Goal: Find contact information: Find contact information

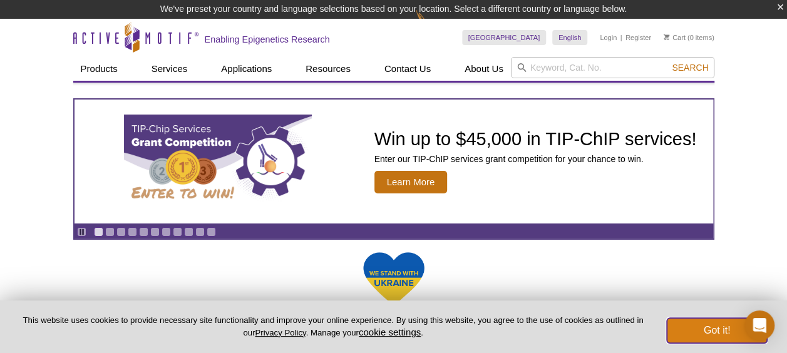
click at [694, 324] on button "Got it!" at bounding box center [716, 330] width 100 height 25
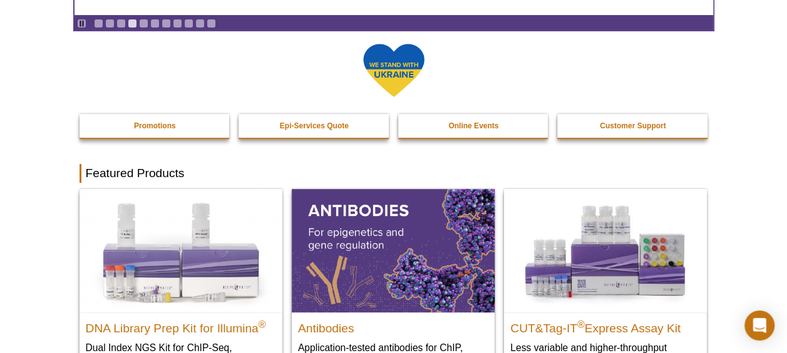
scroll to position [191, 0]
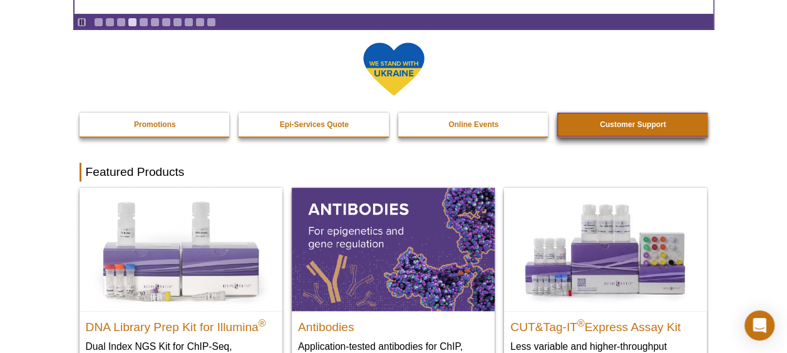
click at [671, 126] on link "Customer Support" at bounding box center [632, 125] width 151 height 24
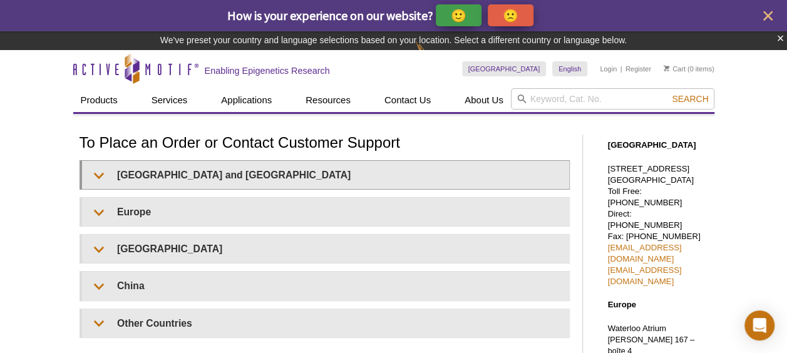
click at [173, 188] on details "[GEOGRAPHIC_DATA] and [GEOGRAPHIC_DATA] Email: [EMAIL_ADDRESS][DOMAIN_NAME] Tel…" at bounding box center [324, 174] width 490 height 29
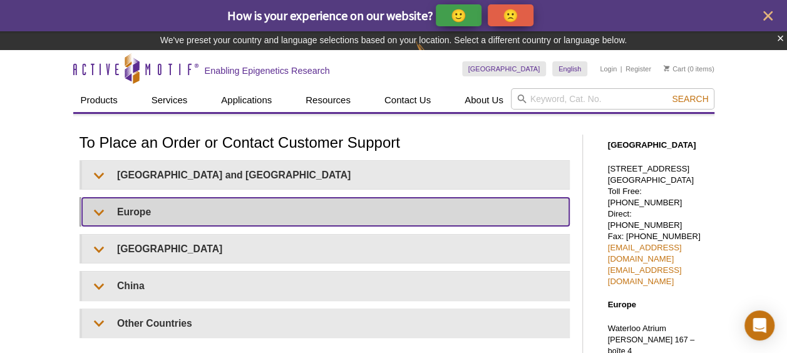
click at [96, 217] on summary "Europe" at bounding box center [325, 212] width 487 height 28
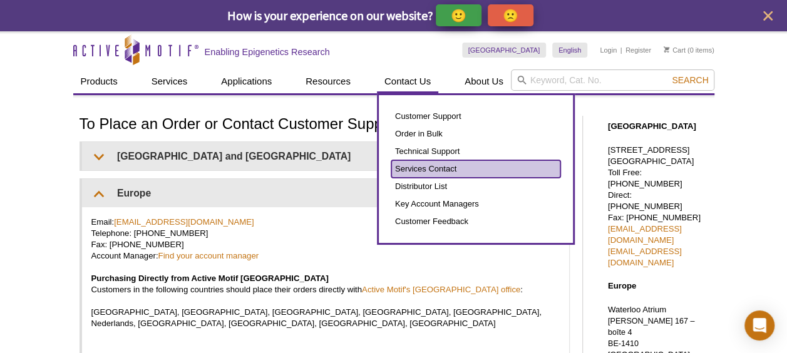
click at [461, 171] on link "Services Contact" at bounding box center [475, 169] width 169 height 18
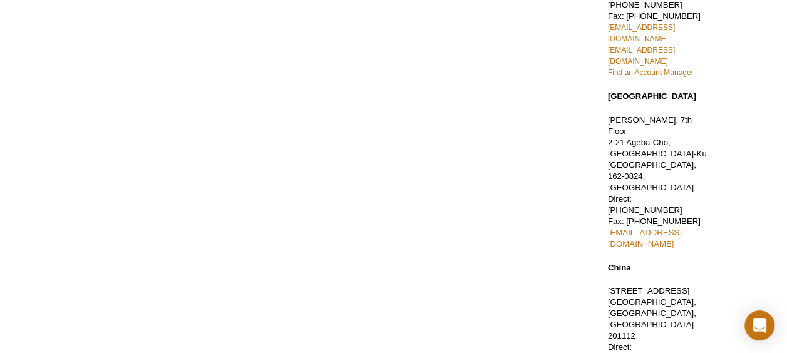
scroll to position [356, 0]
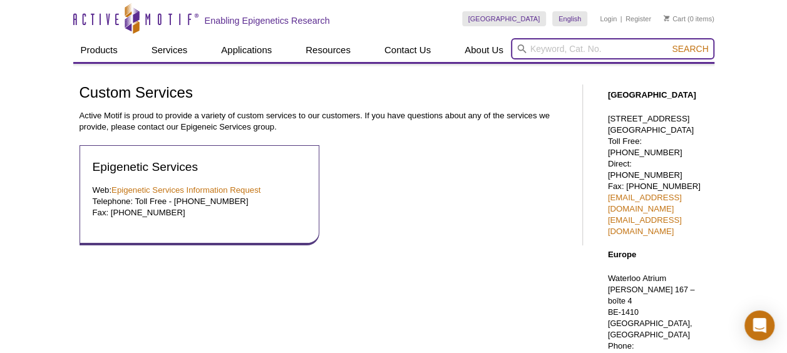
click at [624, 43] on input "search" at bounding box center [612, 48] width 203 height 21
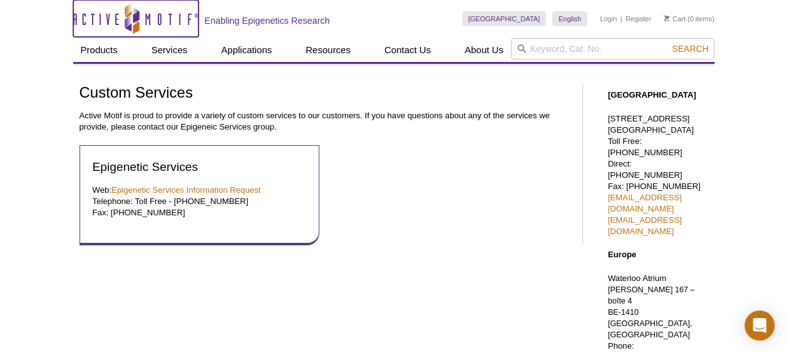
click at [163, 6] on icon "Active Motif Logo" at bounding box center [135, 18] width 125 height 31
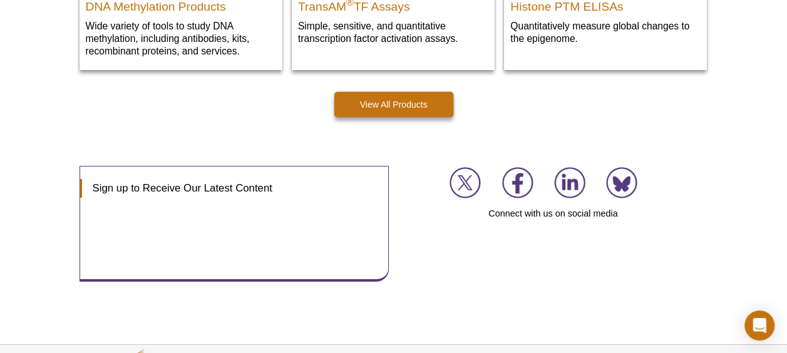
scroll to position [2008, 0]
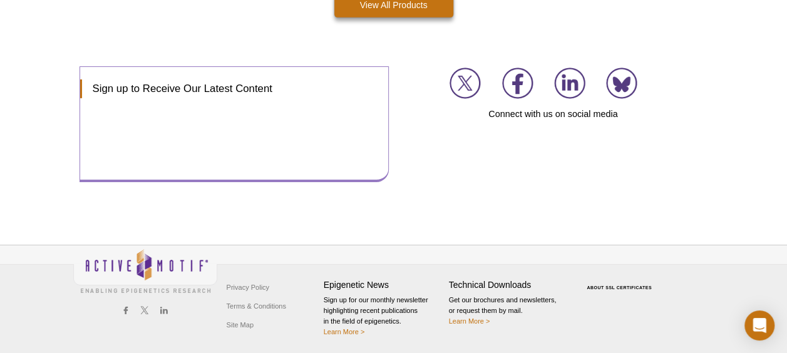
click at [337, 73] on div "Sign up to Receive Our Latest Content" at bounding box center [234, 124] width 310 height 116
